Goal: Task Accomplishment & Management: Manage account settings

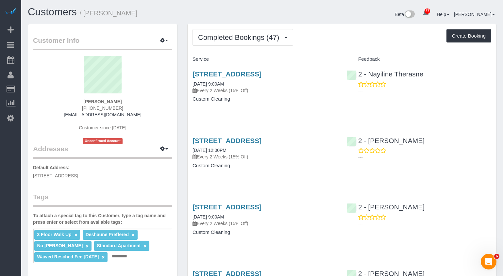
click at [235, 39] on span "Completed Bookings (47)" at bounding box center [240, 37] width 84 height 8
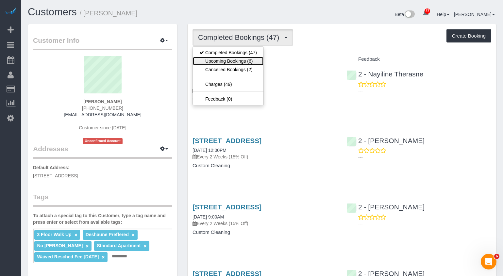
click at [244, 63] on link "Upcoming Bookings (6)" at bounding box center [228, 61] width 71 height 9
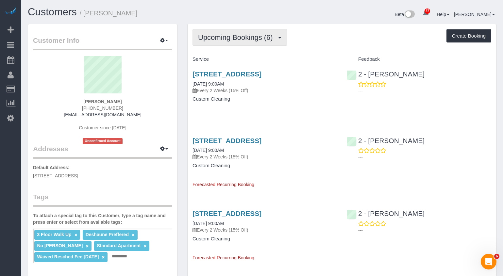
click at [247, 38] on span "Upcoming Bookings (6)" at bounding box center [237, 37] width 78 height 8
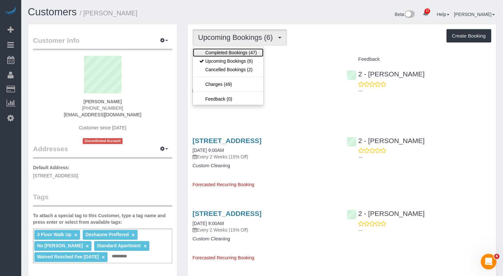
click at [238, 52] on link "Completed Bookings (47)" at bounding box center [228, 52] width 71 height 9
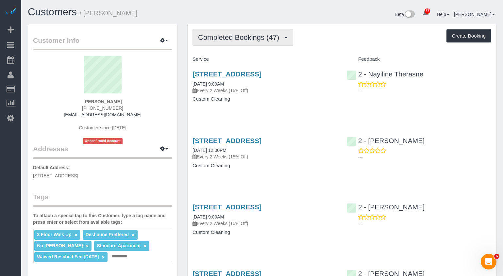
click at [243, 39] on span "Completed Bookings (47)" at bounding box center [240, 37] width 84 height 8
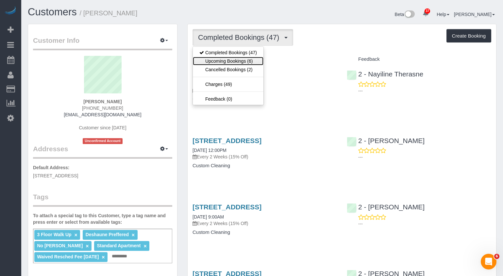
click at [247, 62] on link "Upcoming Bookings (6)" at bounding box center [228, 61] width 71 height 9
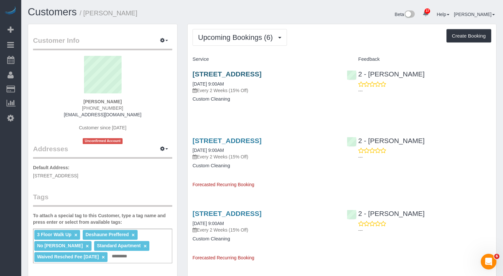
drag, startPoint x: 340, startPoint y: 71, endPoint x: 193, endPoint y: 72, distance: 146.9
click at [193, 72] on div "194 Court Street, Apt. 8, Brooklyn, NY 11201 10/09/2025 9:00AM Every 2 Weeks (1…" at bounding box center [265, 90] width 154 height 50
copy link "194 Court Street, Apt. 8, Brooklyn, NY 11201"
click at [323, 63] on div "Service" at bounding box center [265, 59] width 154 height 11
click at [252, 76] on link "194 Court Street, Apt. 8, Brooklyn, NY 11201" at bounding box center [227, 74] width 69 height 8
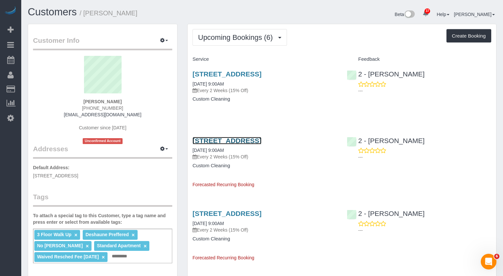
click at [210, 141] on link "194 Court Street, Apt. 8, Brooklyn, NY 11201" at bounding box center [227, 141] width 69 height 8
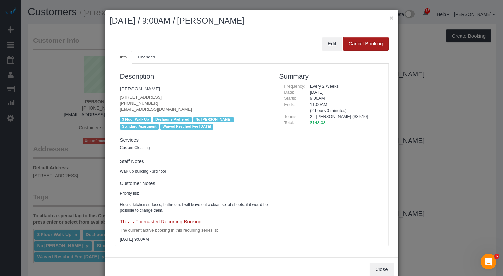
click at [364, 45] on button "Cancel Booking" at bounding box center [365, 44] width 45 height 14
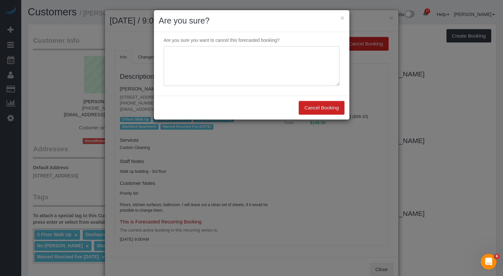
click at [273, 62] on textarea at bounding box center [252, 66] width 176 height 40
type textarea "Customer's moving out"
click at [312, 108] on button "Cancel Booking" at bounding box center [321, 108] width 45 height 14
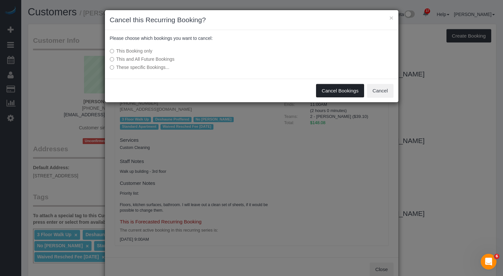
click at [340, 90] on button "Cancel Bookings" at bounding box center [340, 91] width 48 height 14
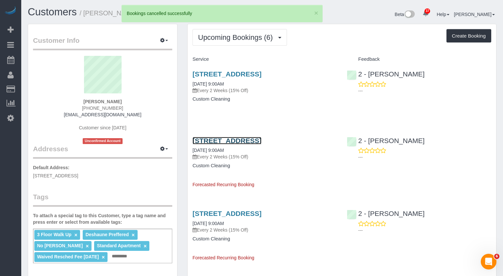
scroll to position [15, 0]
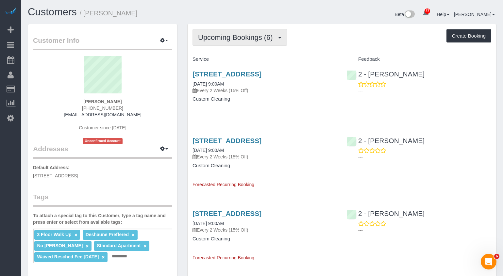
click at [243, 40] on span "Upcoming Bookings (6)" at bounding box center [237, 37] width 78 height 8
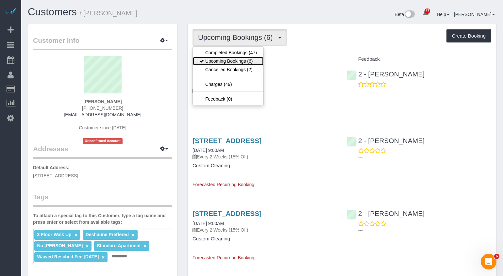
click at [225, 60] on link "Upcoming Bookings (6)" at bounding box center [228, 61] width 71 height 9
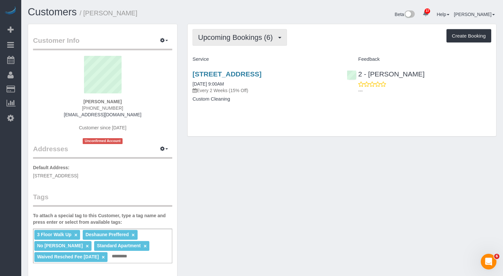
click at [240, 42] on button "Upcoming Bookings (6)" at bounding box center [240, 37] width 95 height 17
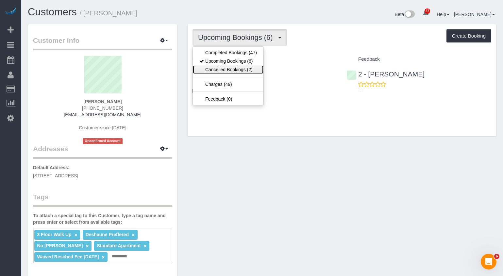
click at [227, 69] on link "Cancelled Bookings (2)" at bounding box center [228, 69] width 71 height 9
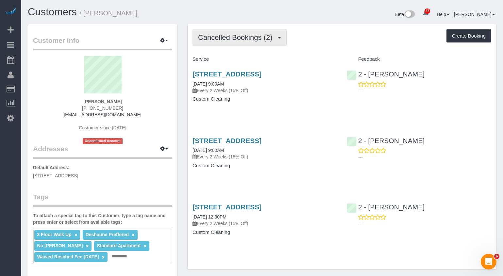
click at [234, 41] on span "Cancelled Bookings (2)" at bounding box center [237, 37] width 78 height 8
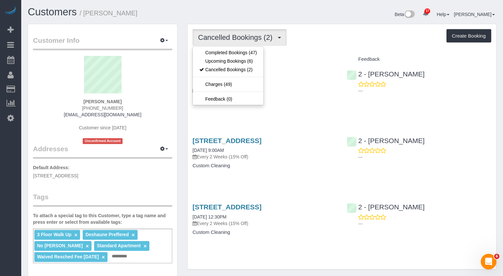
click at [324, 61] on h4 "Service" at bounding box center [265, 60] width 145 height 6
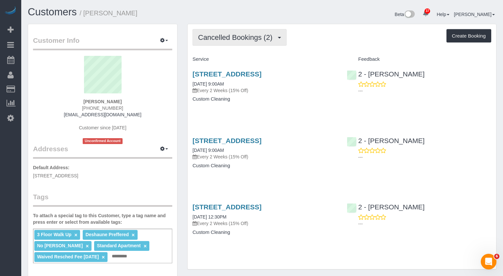
click at [237, 35] on span "Cancelled Bookings (2)" at bounding box center [237, 37] width 78 height 8
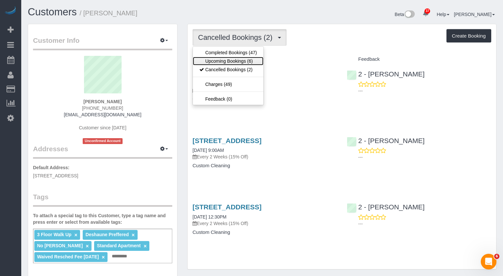
click at [218, 60] on link "Upcoming Bookings (6)" at bounding box center [228, 61] width 71 height 9
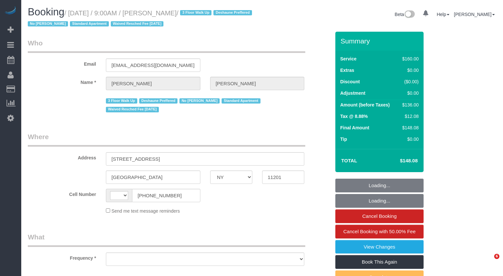
select select "NY"
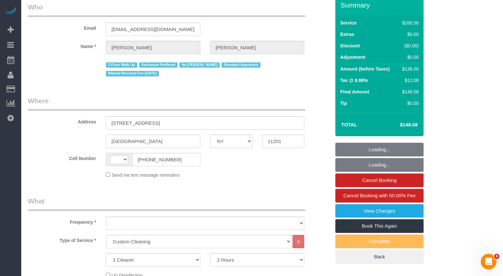
select select "string:US"
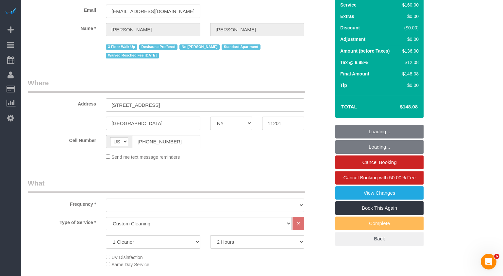
select select "object:964"
select select "spot1"
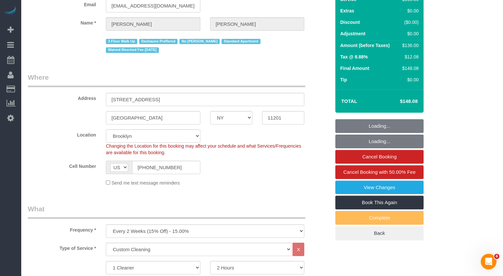
select select "string:stripe-pm_1OAzSh4VGloSiKo7zsHvUDud"
select select "number:89"
select select "number:90"
select select "number:15"
select select "number:7"
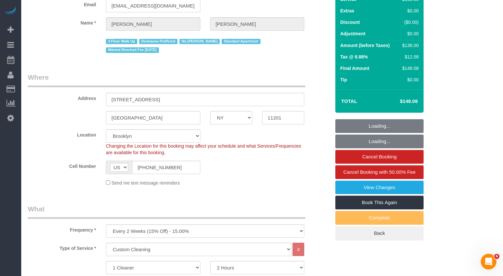
select select "object:1478"
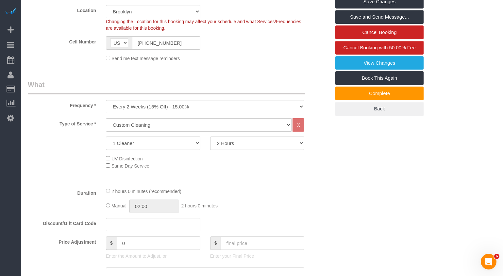
scroll to position [185, 0]
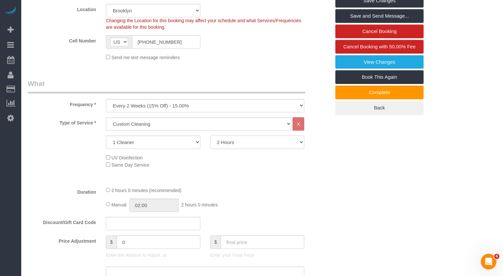
click at [250, 140] on select "2 Hours 2.5 Hours 3 Hours 3.5 Hours 4 Hours 4.5 Hours 5 Hours 5.5 Hours 6 Hours…" at bounding box center [257, 142] width 95 height 13
select select "180"
click at [210, 136] on select "2 Hours 2.5 Hours 3 Hours 3.5 Hours 4 Hours 4.5 Hours 5 Hours 5.5 Hours 6 Hours…" at bounding box center [257, 142] width 95 height 13
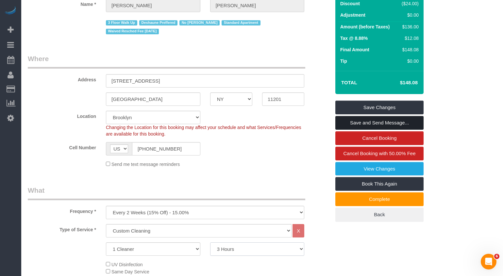
scroll to position [78, 0]
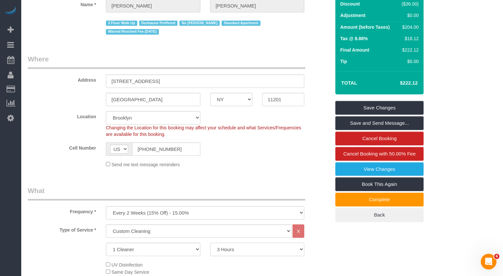
select select "spot41"
click at [414, 84] on h4 "$222.12" at bounding box center [399, 83] width 37 height 6
copy div "$222.12 Save Changes Save and Send Message... Cancel Booking Cancel Booking wit…"
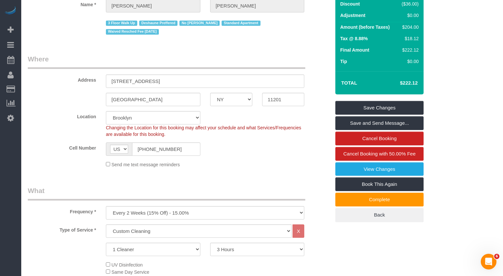
scroll to position [0, 0]
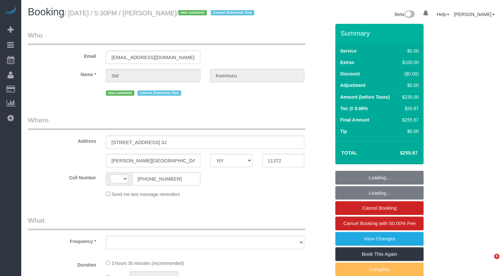
select select "NY"
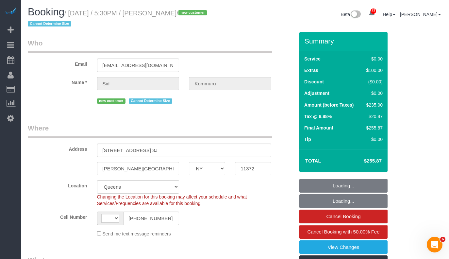
select select "object:723"
select select "string:stripe-pm_1SG43K4VGloSiKo7MgYjdkEP"
select select "number:56"
select select "number:73"
select select "number:15"
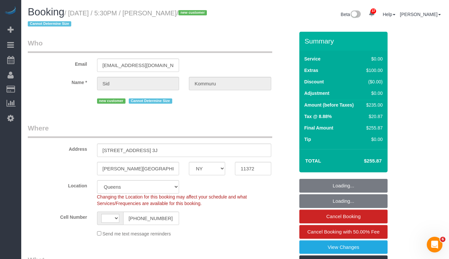
select select "number:5"
select select "object:1094"
select select "string:US"
select select "1"
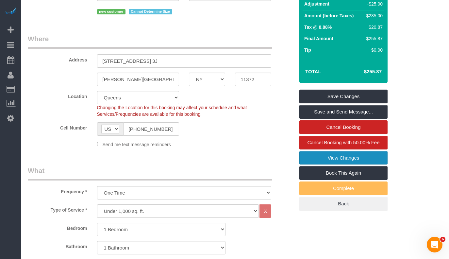
scroll to position [93, 0]
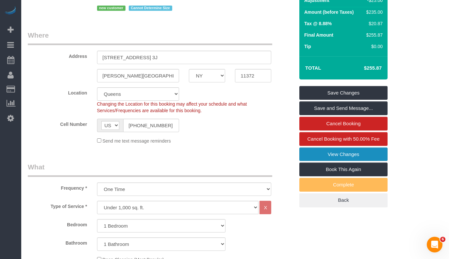
click at [337, 158] on link "View Changes" at bounding box center [344, 155] width 88 height 14
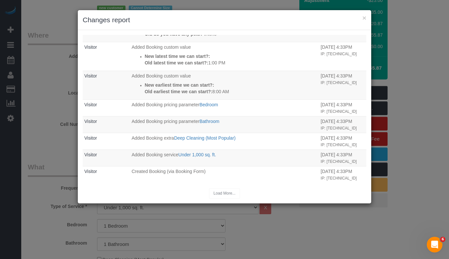
scroll to position [245, 0]
click at [367, 19] on div "× Changes report" at bounding box center [225, 20] width 294 height 20
click at [366, 18] on button "×" at bounding box center [365, 17] width 4 height 7
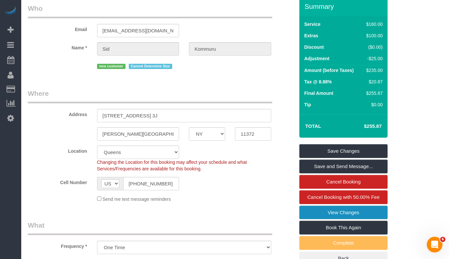
scroll to position [0, 0]
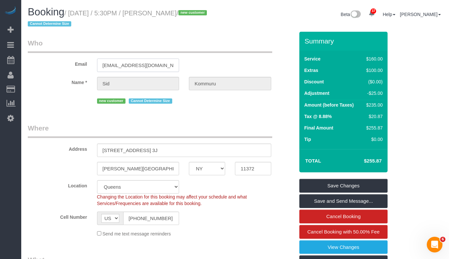
click at [131, 64] on input "[EMAIL_ADDRESS][DOMAIN_NAME]" at bounding box center [138, 65] width 82 height 13
click at [115, 67] on input "[EMAIL_ADDRESS][DOMAIN_NAME]" at bounding box center [138, 65] width 82 height 13
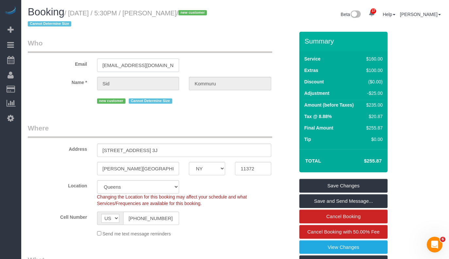
click at [115, 67] on input "[EMAIL_ADDRESS][DOMAIN_NAME]" at bounding box center [138, 65] width 82 height 13
click at [199, 11] on small "/ October 09, 2025 / 5:30PM / Sid Kommuru / new customer Cannot Determine Size" at bounding box center [118, 18] width 181 height 18
drag, startPoint x: 200, startPoint y: 12, endPoint x: 210, endPoint y: 40, distance: 29.5
click at [73, 17] on h1 "Booking / October 09, 2025 / 5:30PM / Sid Kommuru / new customer Cannot Determi…" at bounding box center [129, 18] width 203 height 22
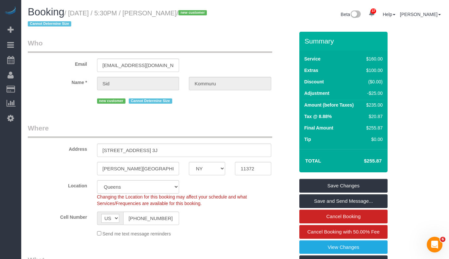
copy small "October 09, 2025 / 5:30PM / Sid Kommuru"
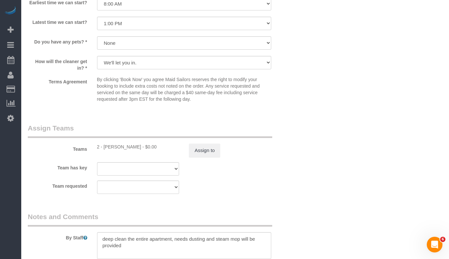
scroll to position [829, 0]
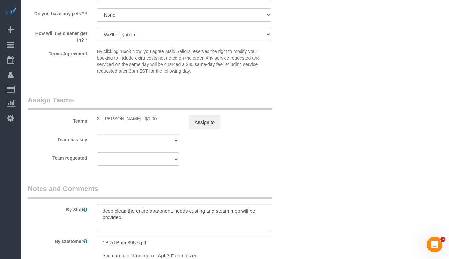
drag, startPoint x: 141, startPoint y: 118, endPoint x: 104, endPoint y: 119, distance: 36.3
click at [104, 119] on div "2 - Katherine Poveda - $0.00" at bounding box center [138, 118] width 82 height 7
copy div "Katherine Poveda"
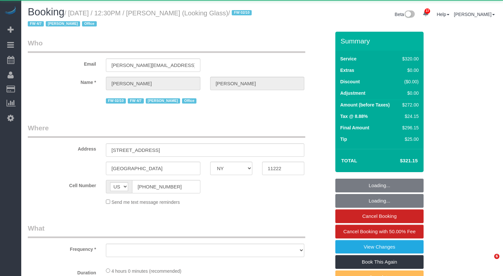
select select "NY"
select select "object:915"
select select "string:stripe-pm_1Pk9r74VGloSiKo7ygf3bK1Q"
select select "240"
select select "number:60"
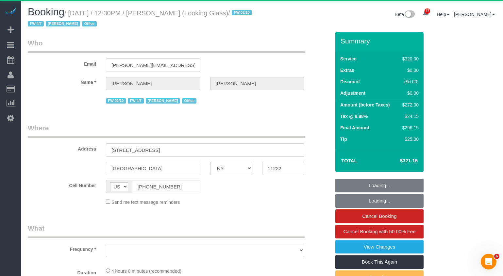
select select "number:73"
select select "number:15"
select select "number:6"
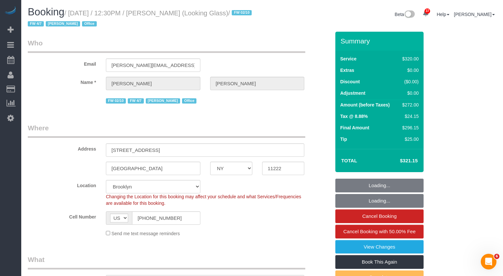
select select "object:1080"
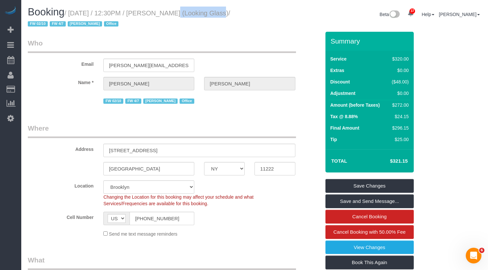
drag, startPoint x: 212, startPoint y: 13, endPoint x: 162, endPoint y: 14, distance: 50.4
click at [162, 14] on small "/ [DATE] / 12:30PM / [PERSON_NAME] (Looking Glass) / FW 02/10 FW 4/7 [PERSON_NA…" at bounding box center [129, 18] width 202 height 18
copy small "[PERSON_NAME]"
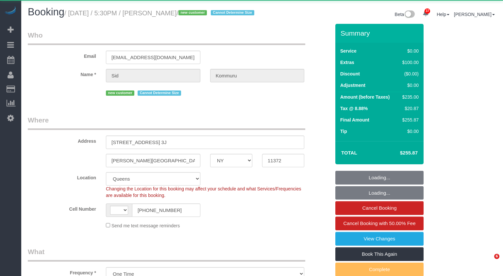
select select "NY"
select select "object:974"
select select "string:[GEOGRAPHIC_DATA]"
select select "string:stripe-pm_1SG43K4VGloSiKo7MgYjdkEP"
select select "1"
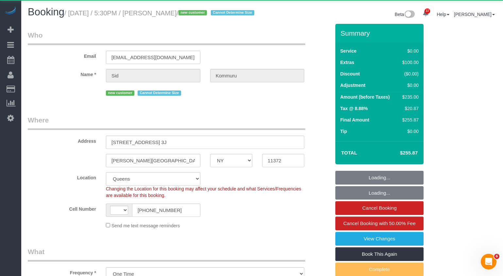
select select "number:56"
select select "number:73"
select select "number:15"
select select "number:5"
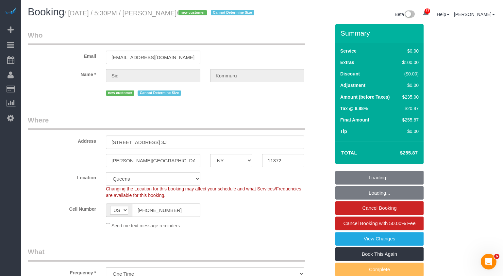
select select "1"
drag, startPoint x: 140, startPoint y: 147, endPoint x: 99, endPoint y: 143, distance: 40.5
click at [102, 146] on div "[STREET_ADDRESS] 3J" at bounding box center [205, 142] width 208 height 13
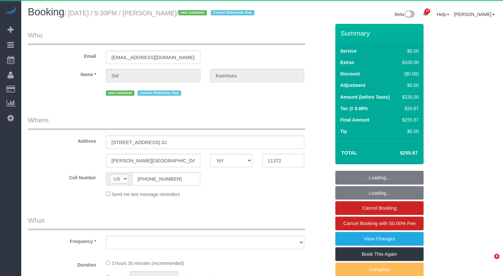
select select "NY"
select select "object:970"
select select "string:stripe-pm_1SG43K4VGloSiKo7MgYjdkEP"
select select "number:56"
select select "number:73"
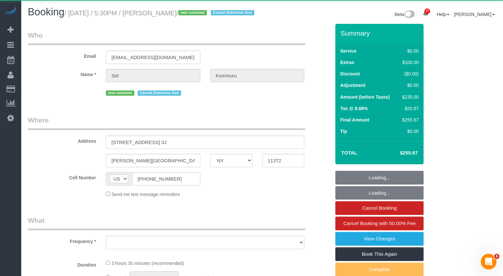
select select "number:15"
select select "number:5"
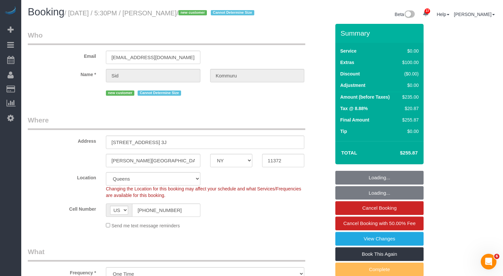
select select "object:1444"
select select "1"
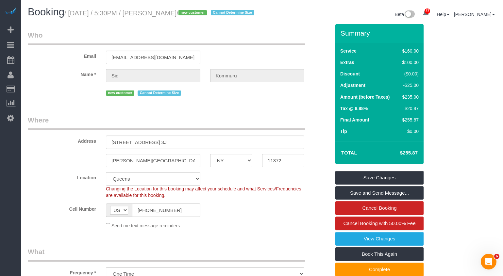
click at [144, 58] on div "[EMAIL_ADDRESS][DOMAIN_NAME]" at bounding box center [153, 57] width 104 height 13
click at [134, 63] on input "[EMAIL_ADDRESS][DOMAIN_NAME]" at bounding box center [153, 57] width 95 height 13
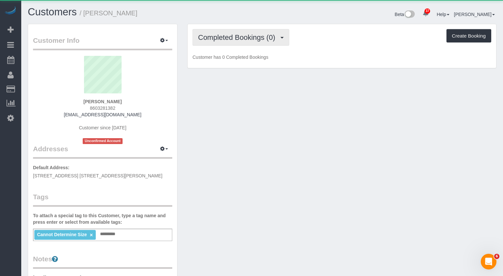
click at [239, 43] on button "Completed Bookings (0)" at bounding box center [241, 37] width 97 height 17
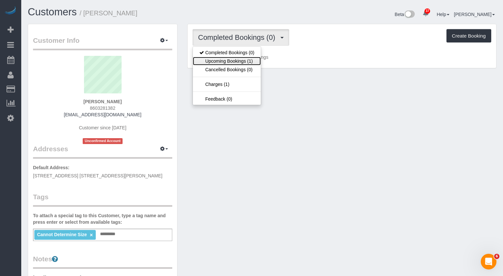
click at [235, 62] on link "Upcoming Bookings (1)" at bounding box center [227, 61] width 68 height 9
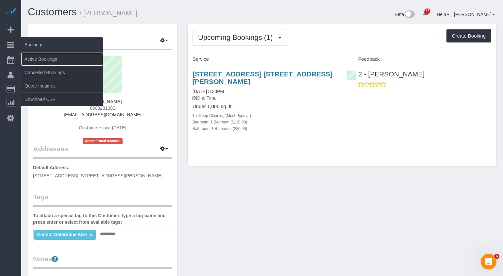
drag, startPoint x: 30, startPoint y: 59, endPoint x: 60, endPoint y: 39, distance: 35.8
click at [30, 59] on link "Active Bookings" at bounding box center [62, 59] width 82 height 13
